Goal: Obtain resource: Download file/media

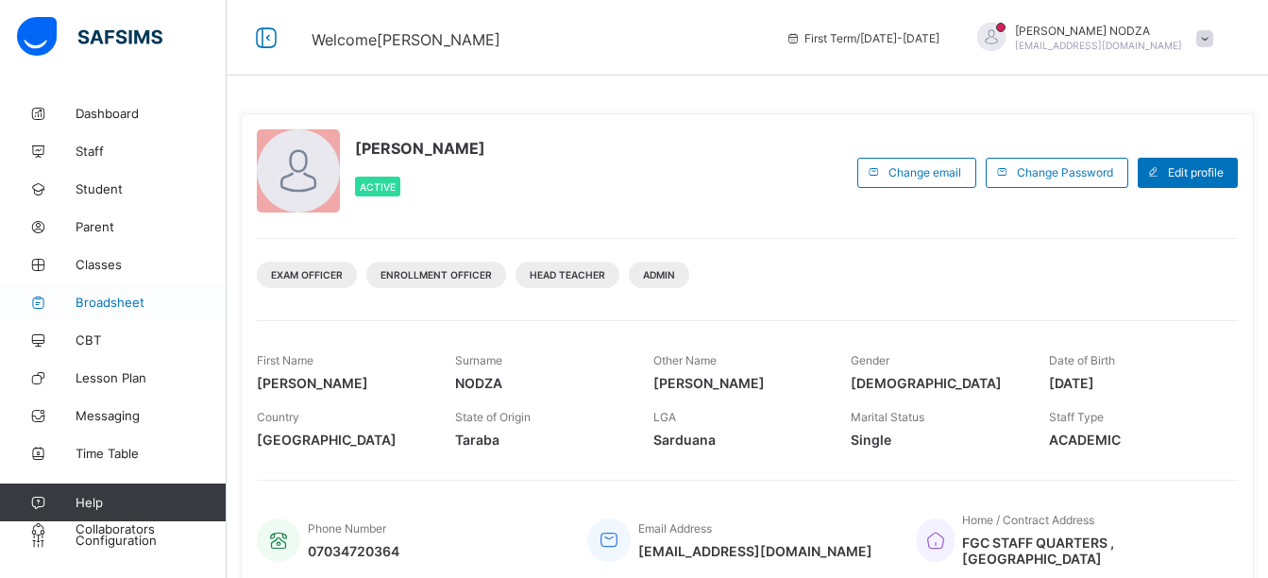
click at [108, 298] on span "Broadsheet" at bounding box center [151, 302] width 151 height 15
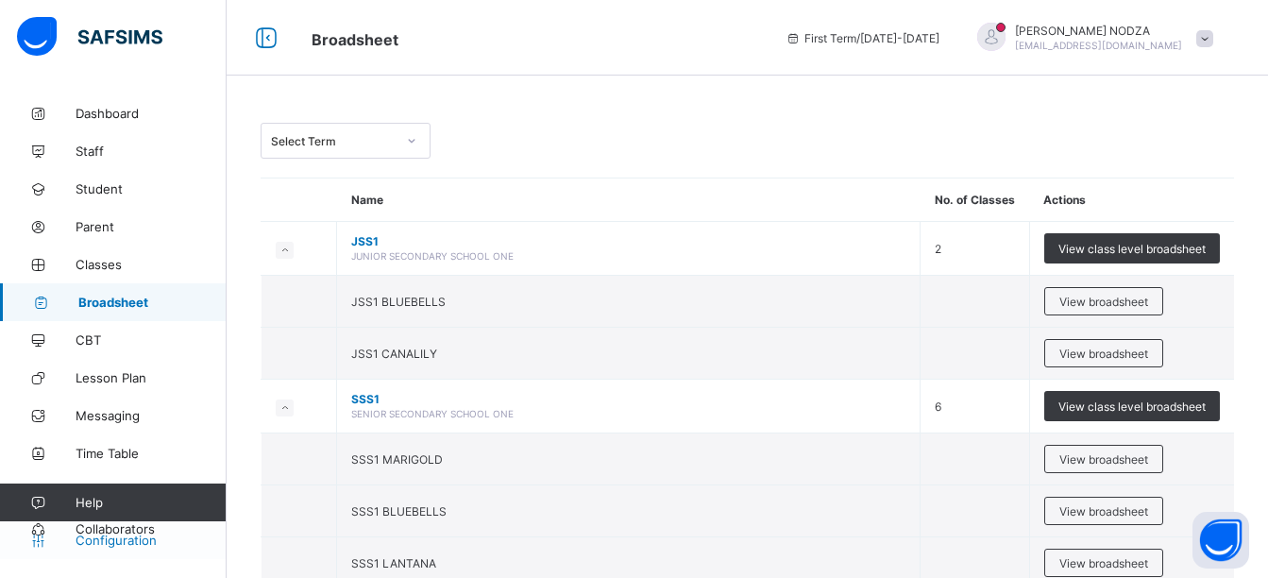
click at [104, 536] on span "Configuration" at bounding box center [151, 539] width 150 height 15
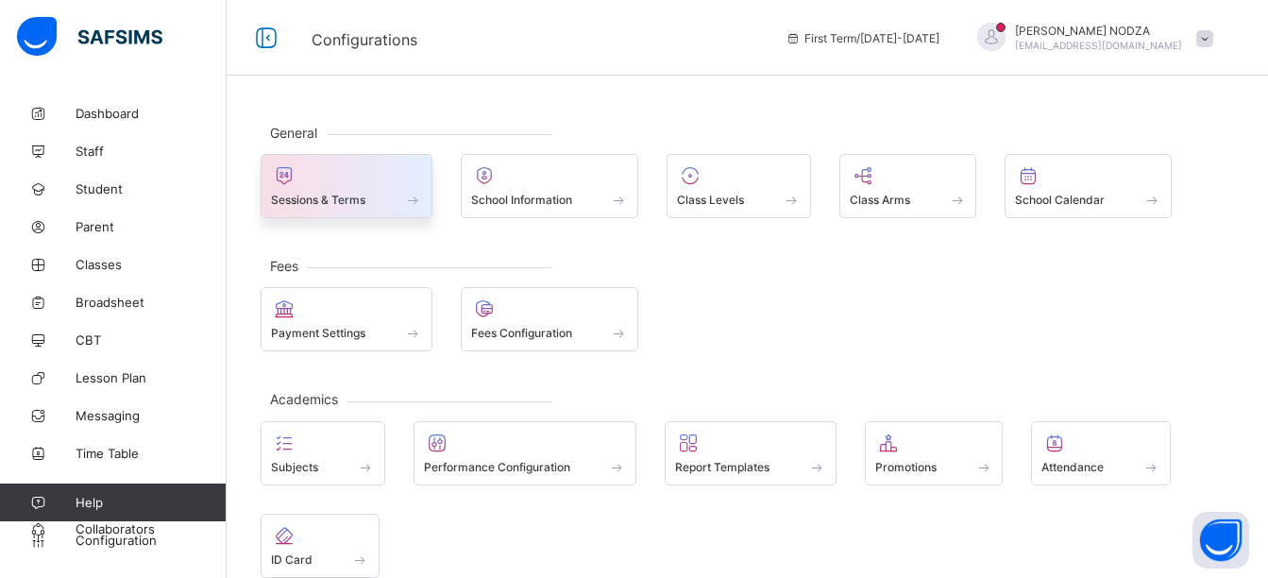
click at [353, 199] on span "Sessions & Terms" at bounding box center [318, 200] width 94 height 14
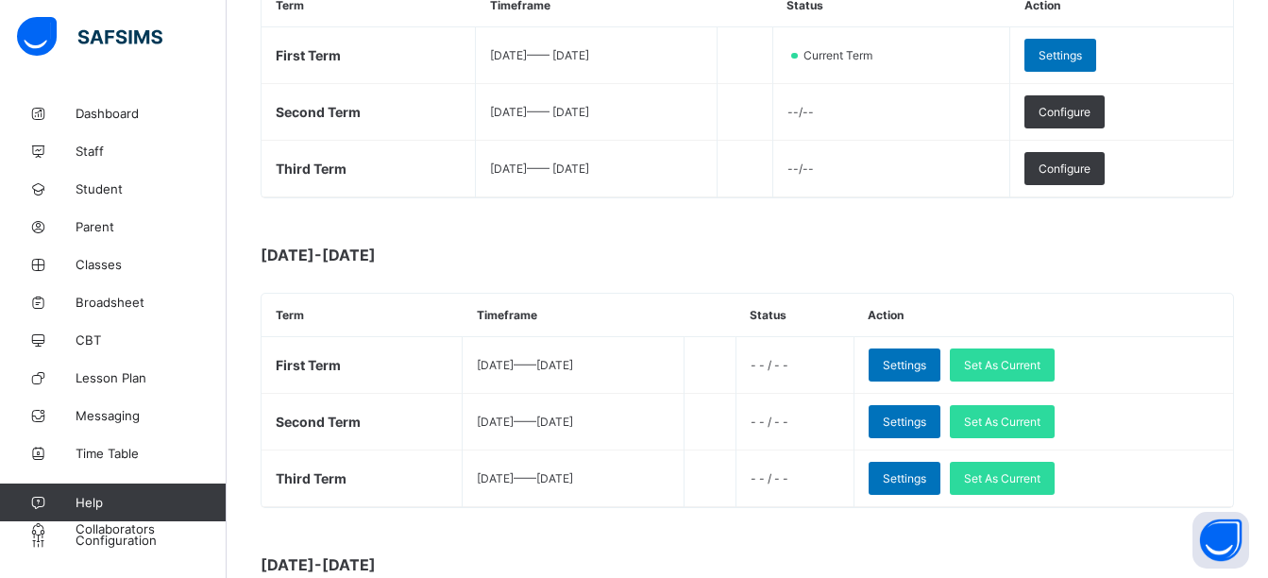
scroll to position [389, 0]
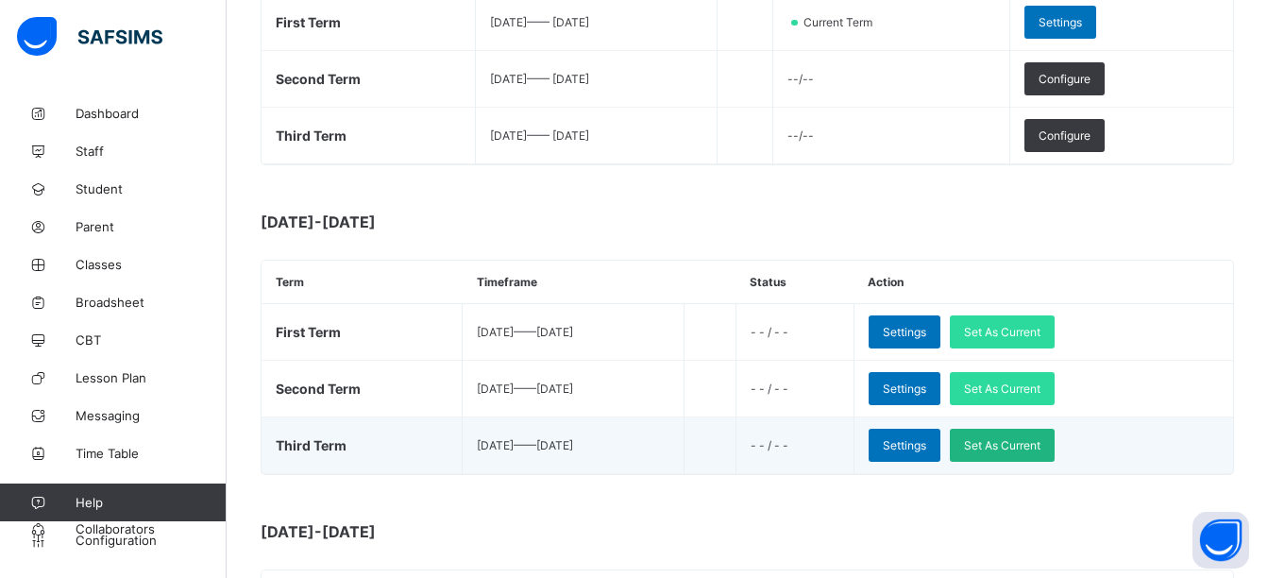
click at [1037, 449] on span "Set As Current" at bounding box center [1002, 445] width 76 height 14
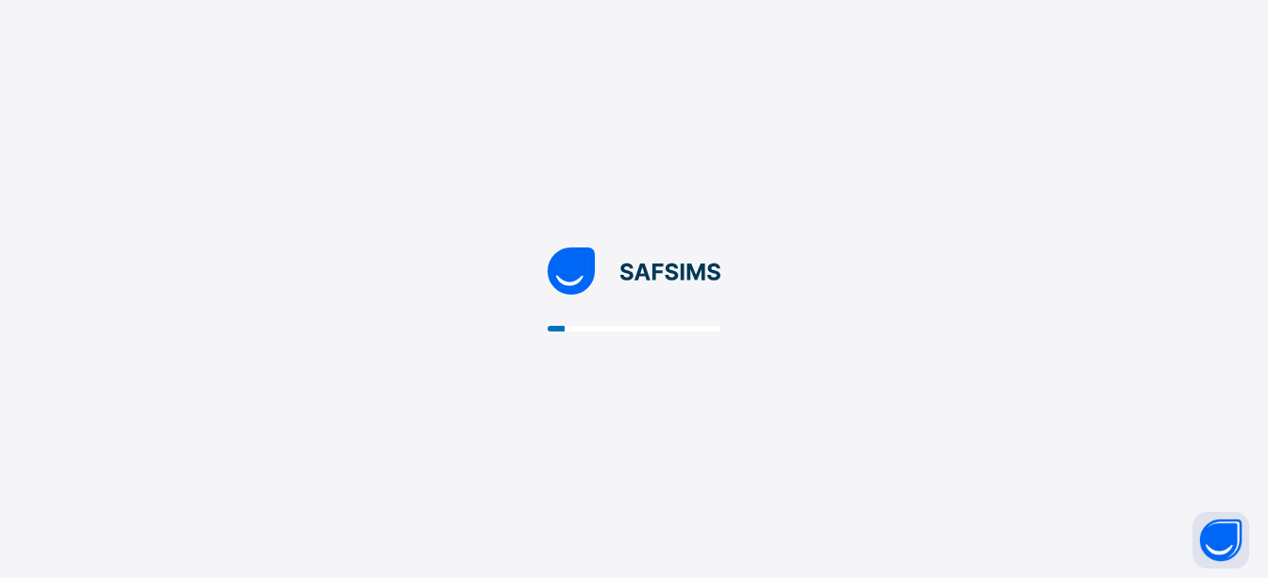
scroll to position [0, 0]
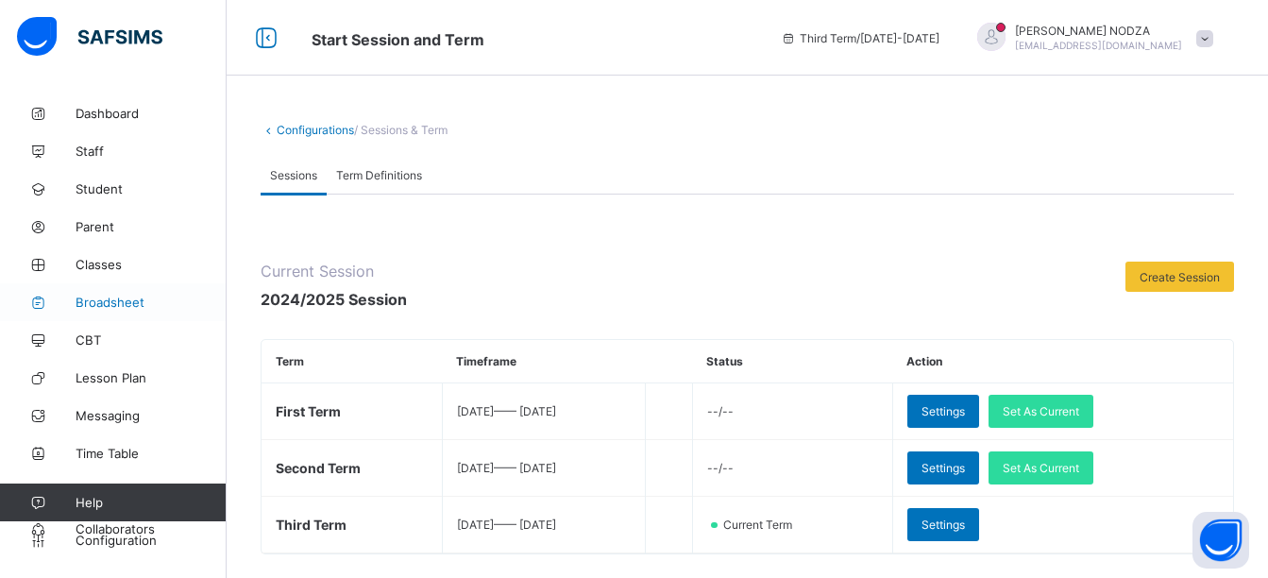
click at [103, 304] on span "Broadsheet" at bounding box center [151, 302] width 151 height 15
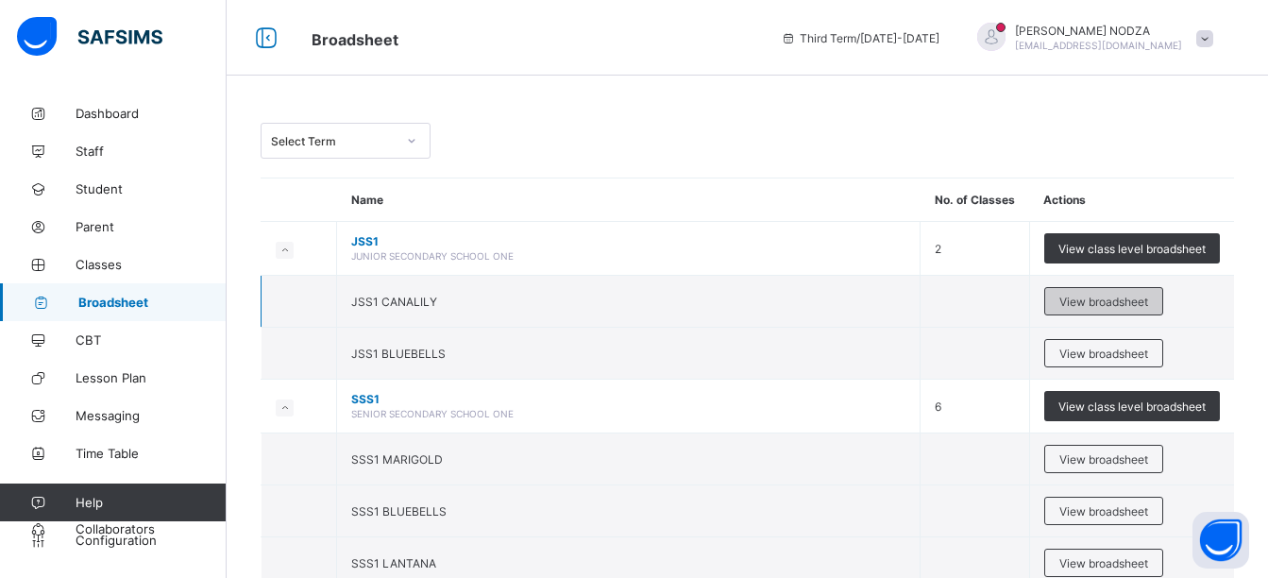
click at [1115, 299] on span "View broadsheet" at bounding box center [1103, 302] width 89 height 14
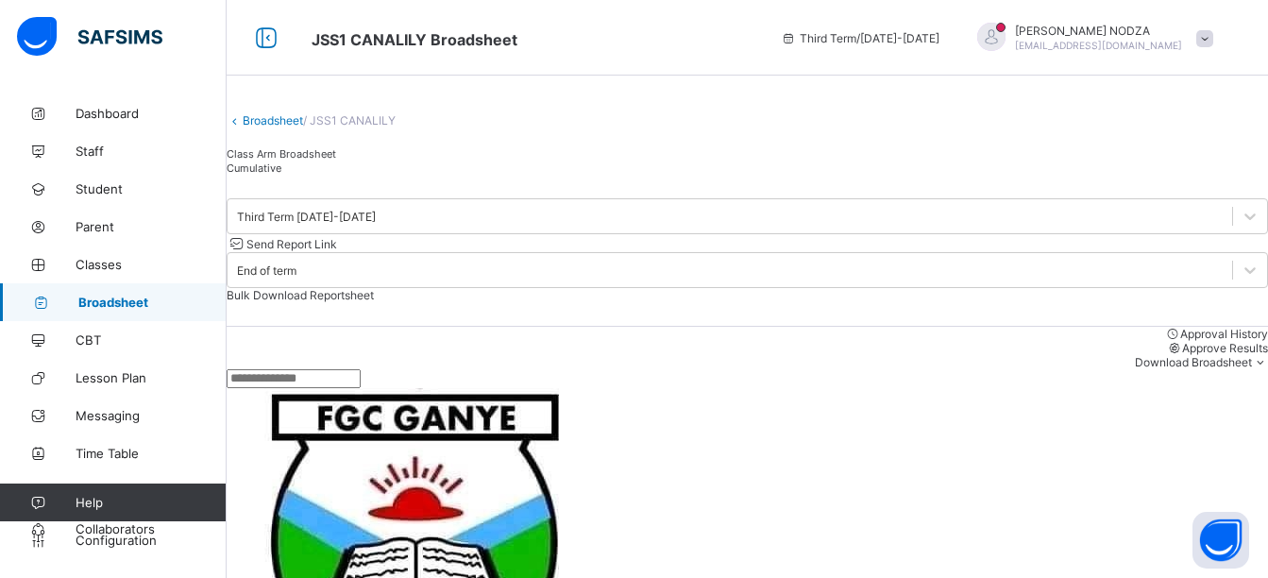
click at [374, 288] on span "Bulk Download Reportsheet" at bounding box center [300, 295] width 147 height 14
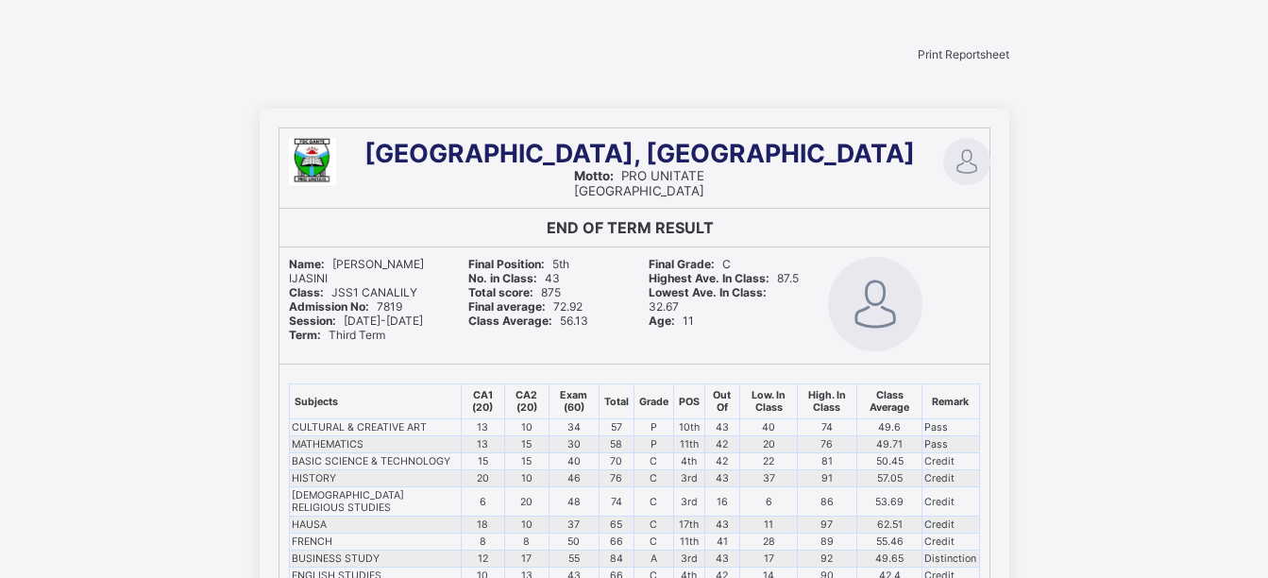
click at [944, 61] on span "Print Reportsheet" at bounding box center [964, 54] width 92 height 14
